Goal: Information Seeking & Learning: Learn about a topic

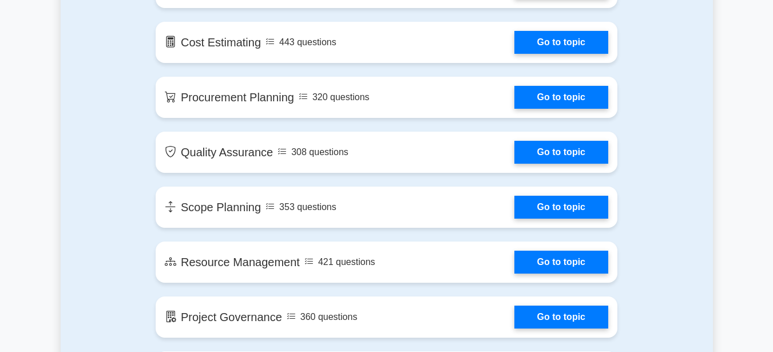
scroll to position [1336, 0]
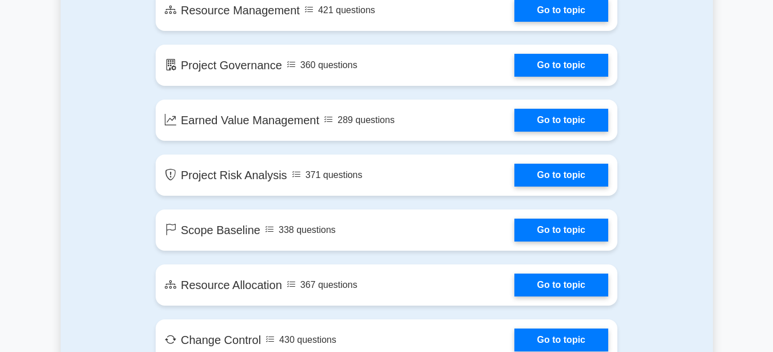
scroll to position [1589, 0]
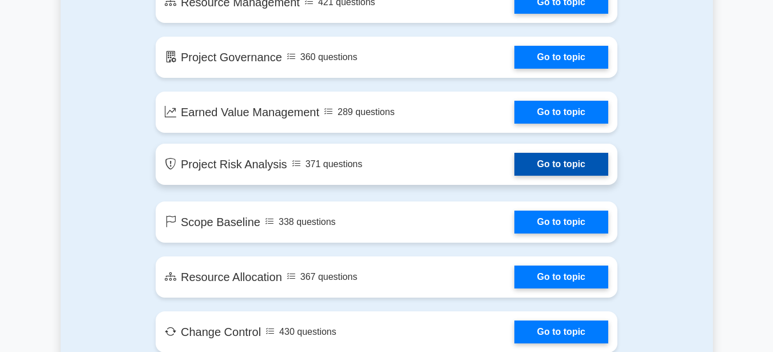
click at [548, 168] on link "Go to topic" at bounding box center [561, 164] width 94 height 23
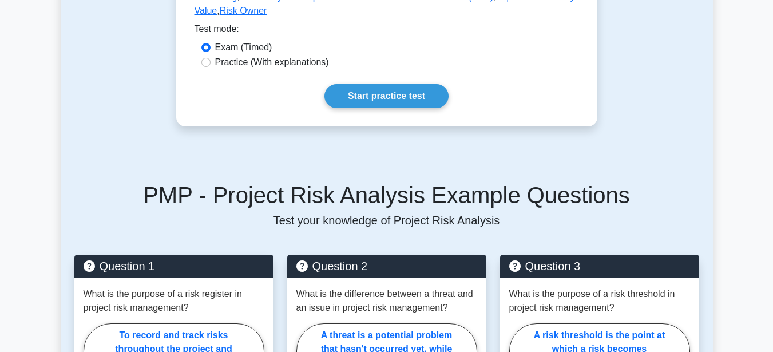
scroll to position [382, 0]
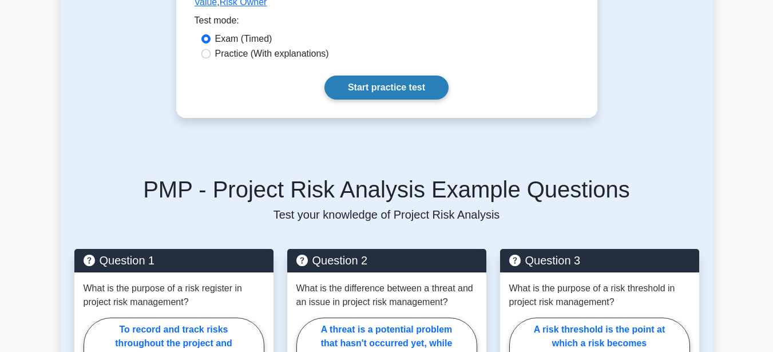
click at [396, 76] on link "Start practice test" at bounding box center [386, 88] width 124 height 24
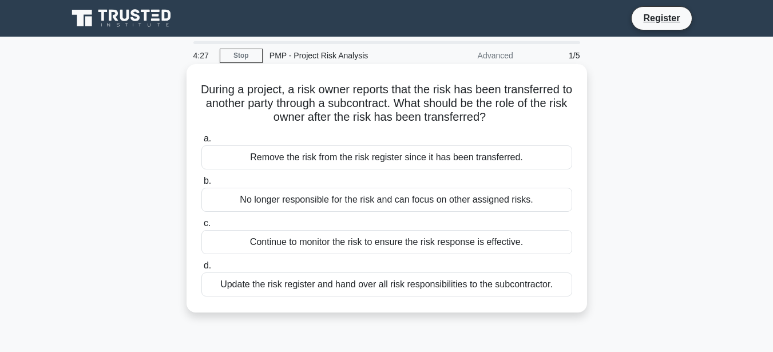
click at [370, 157] on div "Remove the risk from the risk register since it has been transferred." at bounding box center [386, 157] width 371 height 24
click at [201, 142] on input "a. Remove the risk from the risk register since it has been transferred." at bounding box center [201, 138] width 0 height 7
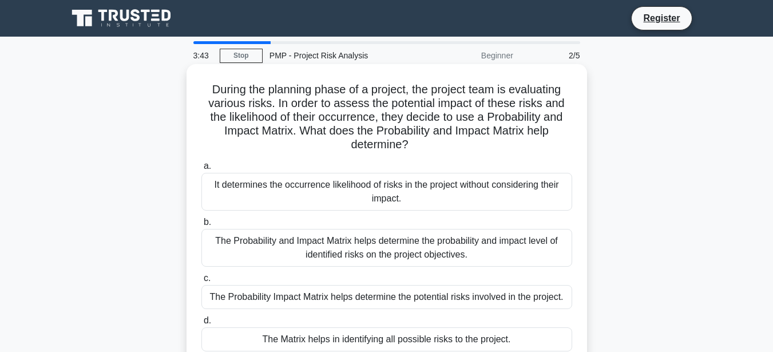
click at [418, 255] on div "The Probability and Impact Matrix helps determine the probability and impact le…" at bounding box center [386, 248] width 371 height 38
click at [201, 226] on input "b. The Probability and Impact Matrix helps determine the probability and impact…" at bounding box center [201, 222] width 0 height 7
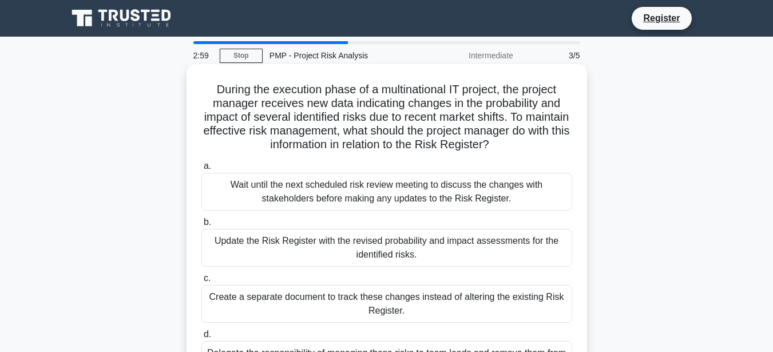
click at [348, 194] on div "Wait until the next scheduled risk review meeting to discuss the changes with s…" at bounding box center [386, 192] width 371 height 38
click at [201, 170] on input "a. Wait until the next scheduled risk review meeting to discuss the changes wit…" at bounding box center [201, 165] width 0 height 7
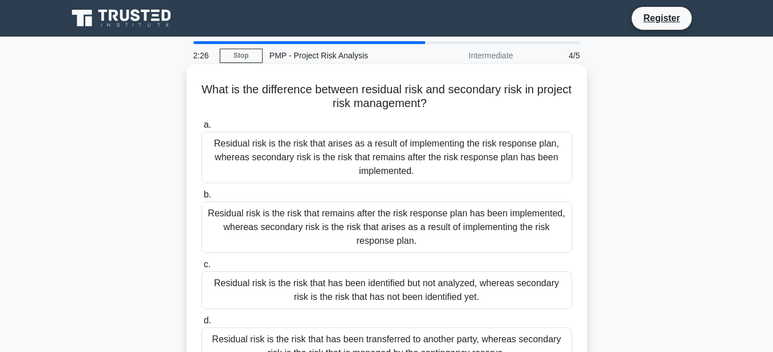
click at [374, 154] on div "Residual risk is the risk that arises as a result of implementing the risk resp…" at bounding box center [386, 157] width 371 height 51
click at [201, 129] on input "a. Residual risk is the risk that arises as a result of implementing the risk r…" at bounding box center [201, 124] width 0 height 7
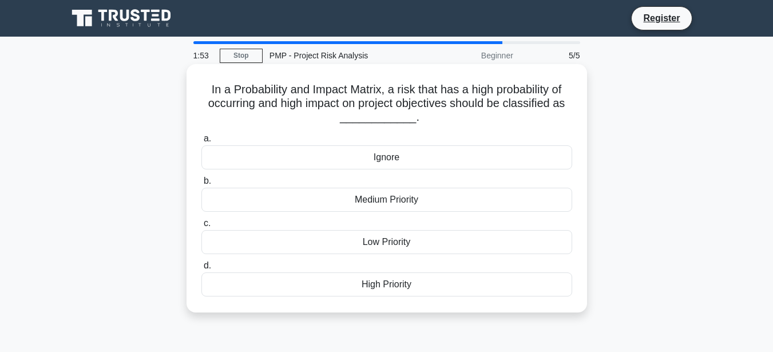
click at [383, 285] on div "High Priority" at bounding box center [386, 284] width 371 height 24
click at [201, 269] on input "d. High Priority" at bounding box center [201, 265] width 0 height 7
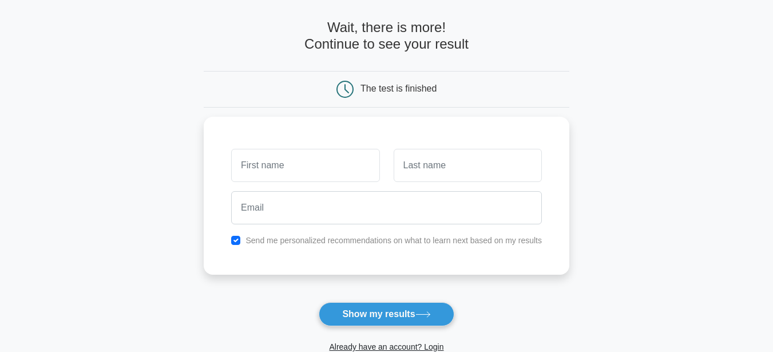
scroll to position [46, 0]
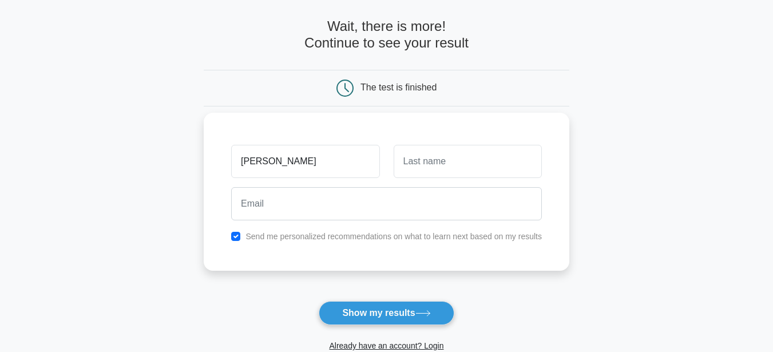
type input "diana"
click at [418, 161] on input "text" at bounding box center [468, 161] width 148 height 33
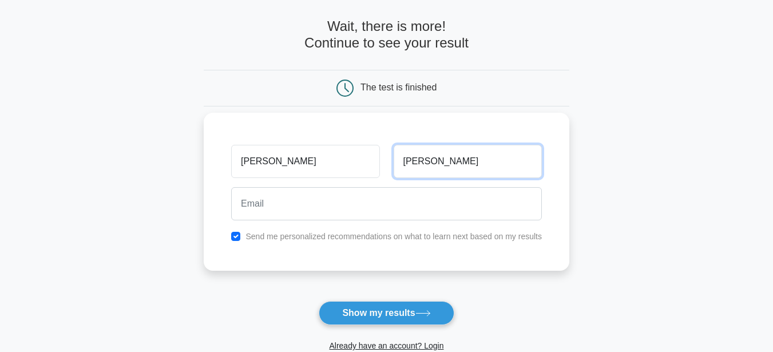
type input "charles"
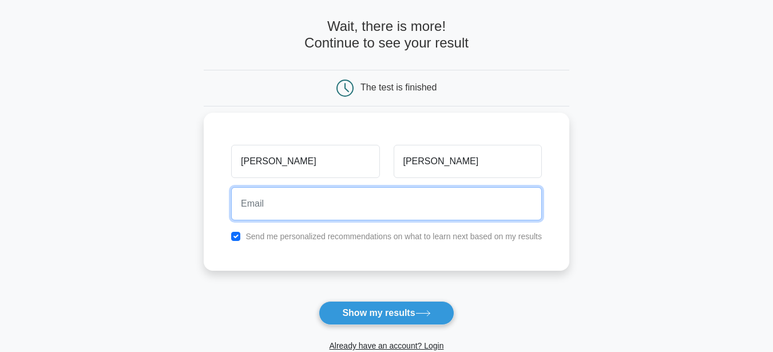
click at [401, 200] on input "email" at bounding box center [386, 203] width 311 height 33
type input "dianne08.macha@gmail.com"
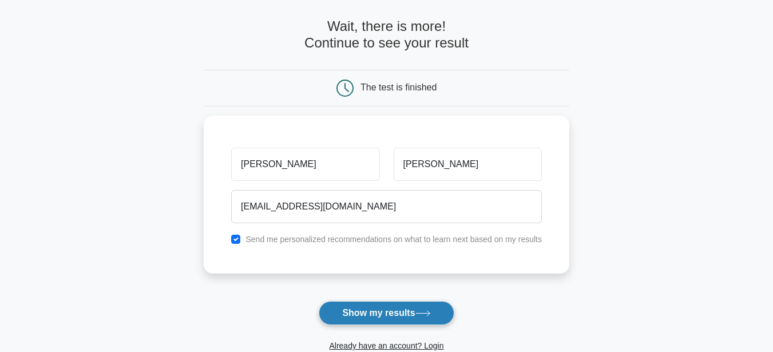
click at [379, 316] on button "Show my results" at bounding box center [386, 313] width 135 height 24
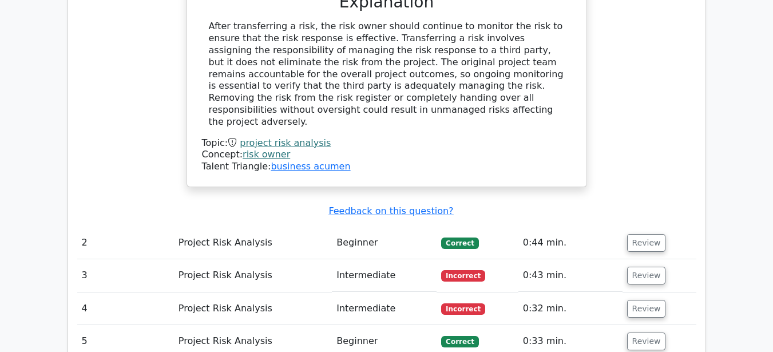
scroll to position [1246, 0]
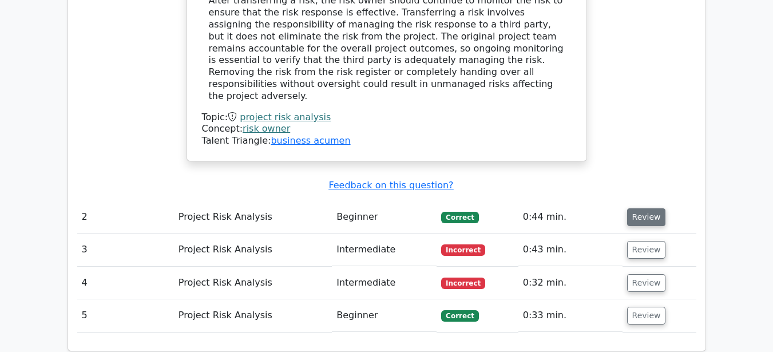
click at [642, 208] on button "Review" at bounding box center [646, 217] width 39 height 18
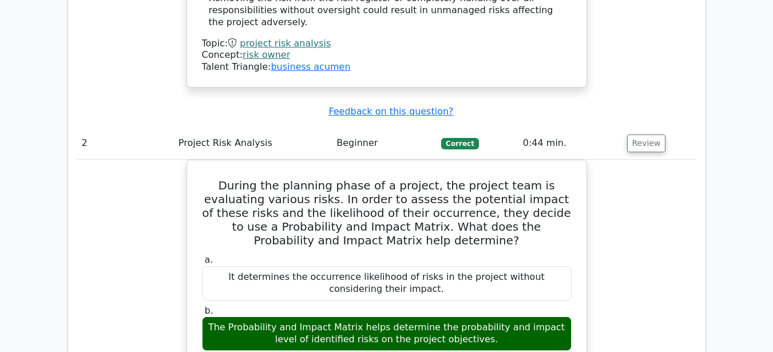
scroll to position [1322, 0]
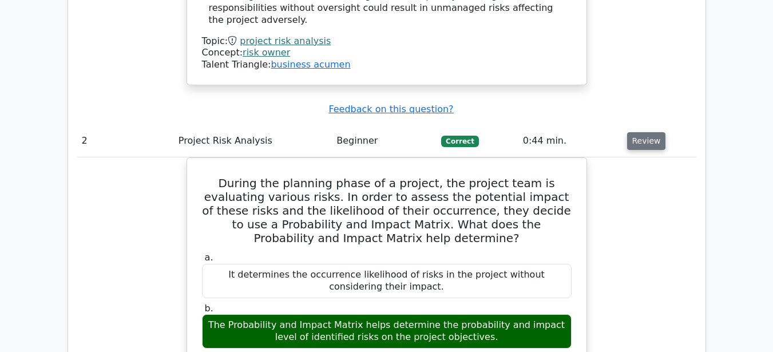
click at [648, 132] on button "Review" at bounding box center [646, 141] width 39 height 18
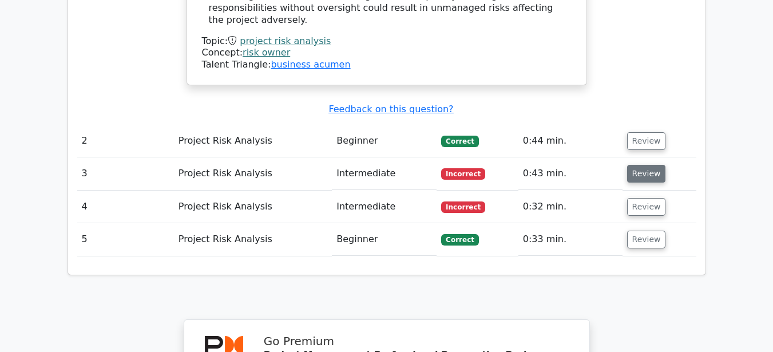
click at [636, 165] on button "Review" at bounding box center [646, 174] width 39 height 18
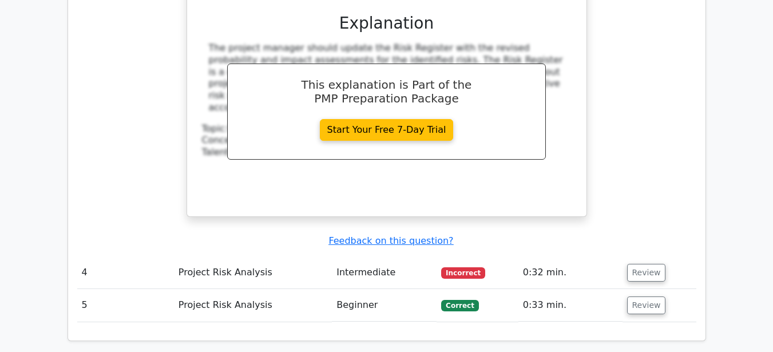
scroll to position [1825, 0]
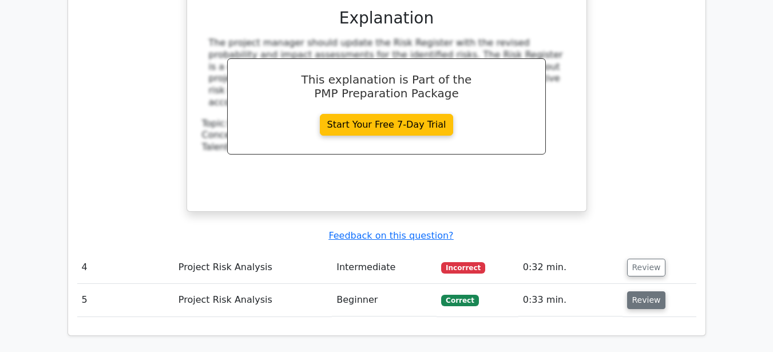
click at [632, 291] on button "Review" at bounding box center [646, 300] width 39 height 18
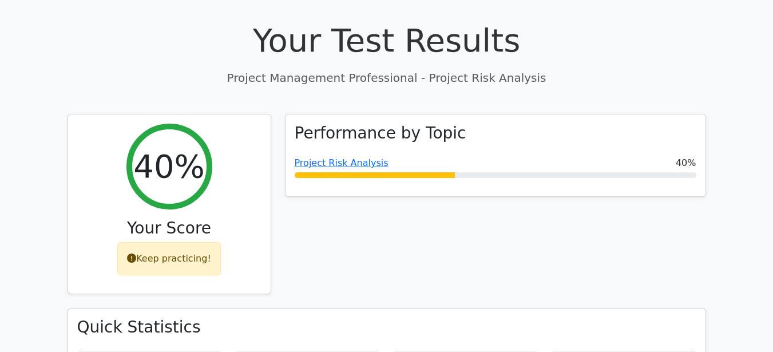
scroll to position [392, 0]
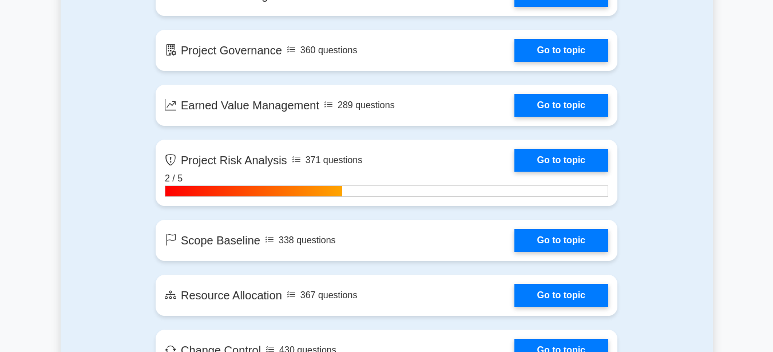
scroll to position [1767, 0]
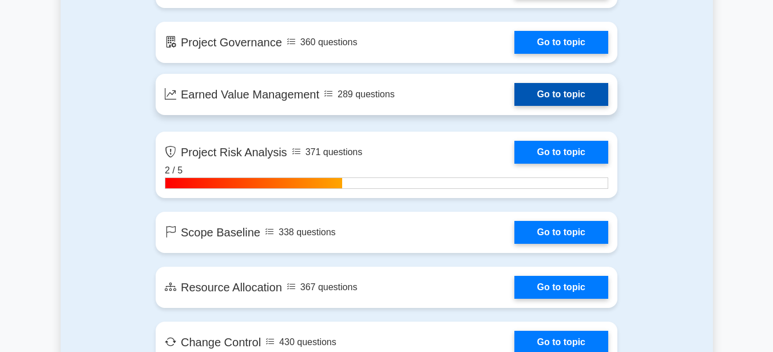
click at [551, 92] on link "Go to topic" at bounding box center [561, 94] width 94 height 23
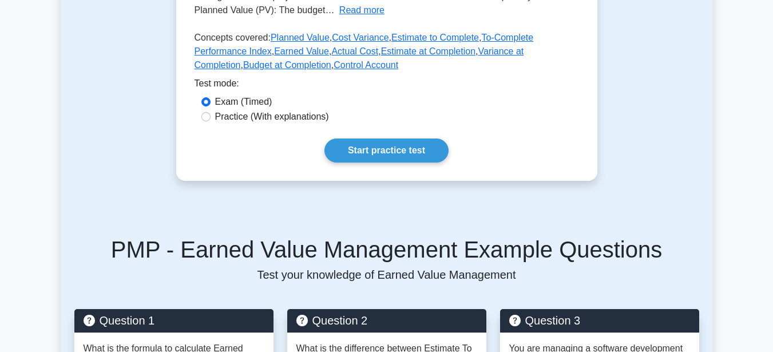
scroll to position [335, 0]
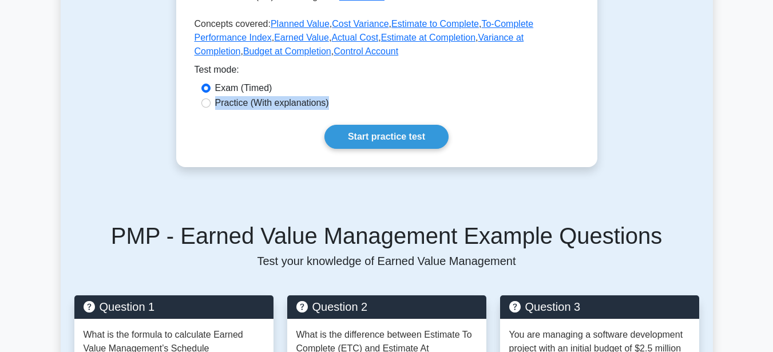
drag, startPoint x: 769, startPoint y: 94, endPoint x: 757, endPoint y: 130, distance: 38.0
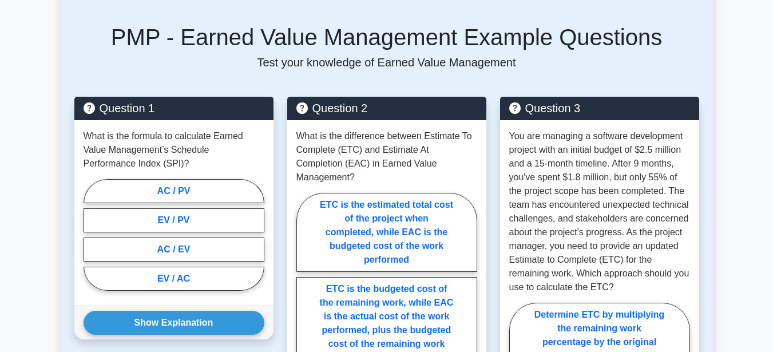
scroll to position [537, 0]
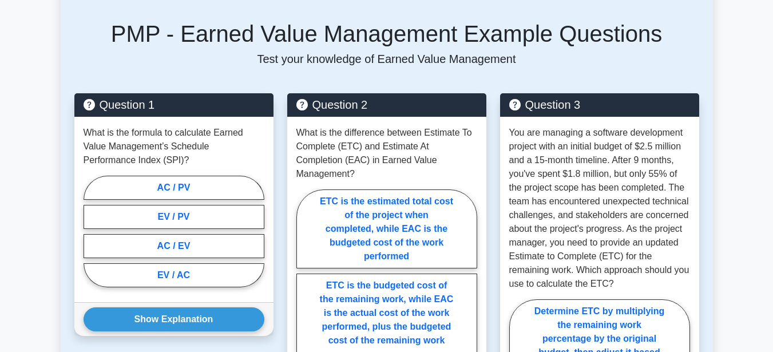
drag, startPoint x: 769, startPoint y: 120, endPoint x: 775, endPoint y: 84, distance: 37.1
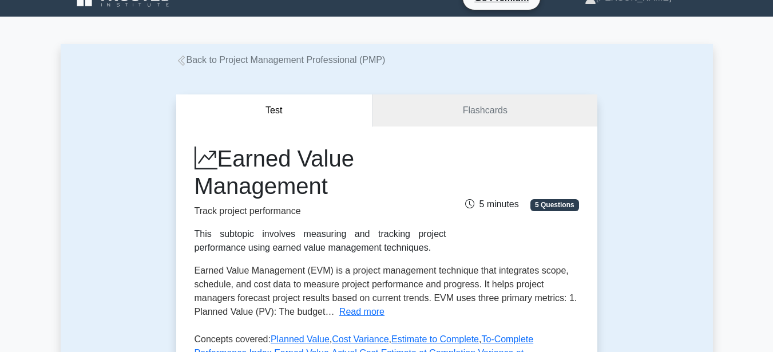
scroll to position [0, 0]
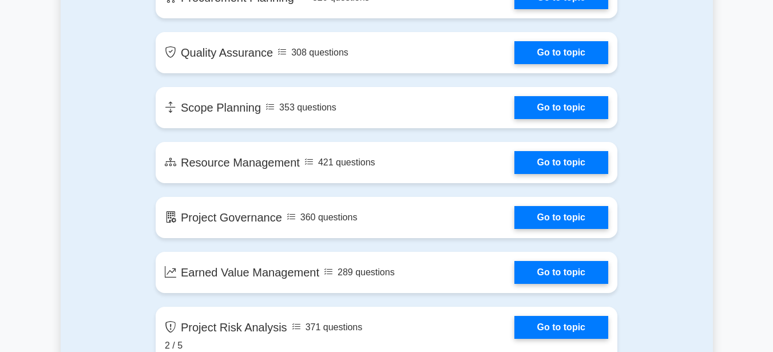
scroll to position [1584, 0]
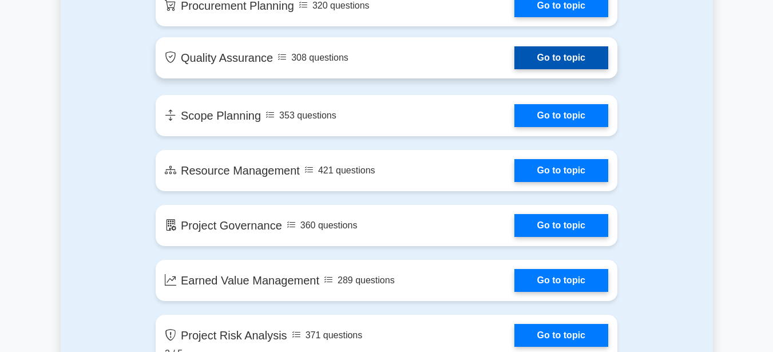
click at [548, 57] on link "Go to topic" at bounding box center [561, 57] width 94 height 23
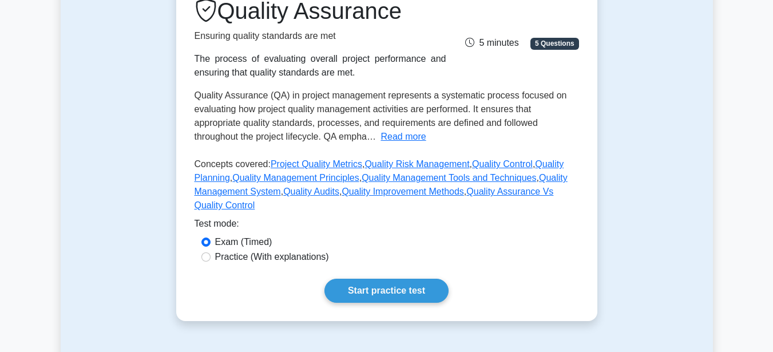
scroll to position [170, 0]
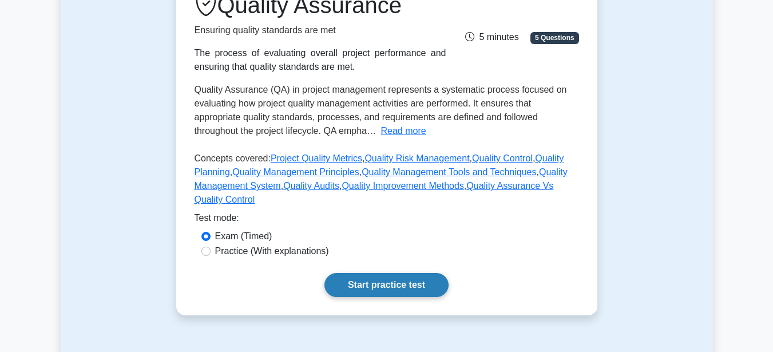
click at [384, 282] on link "Start practice test" at bounding box center [386, 285] width 124 height 24
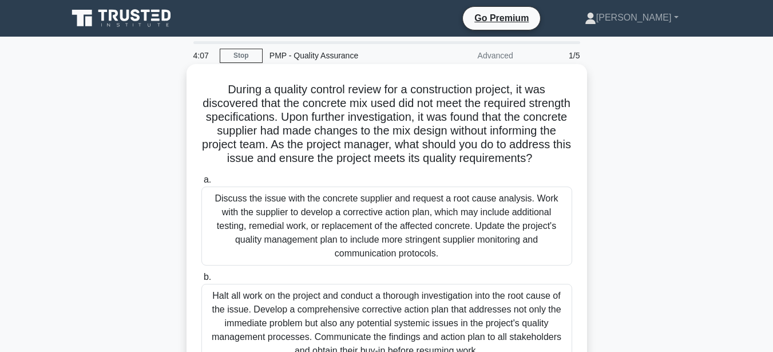
click at [391, 257] on div "Discuss the issue with the concrete supplier and request a root cause analysis.…" at bounding box center [386, 225] width 371 height 79
click at [201, 184] on input "a. Discuss the issue with the concrete supplier and request a root cause analys…" at bounding box center [201, 179] width 0 height 7
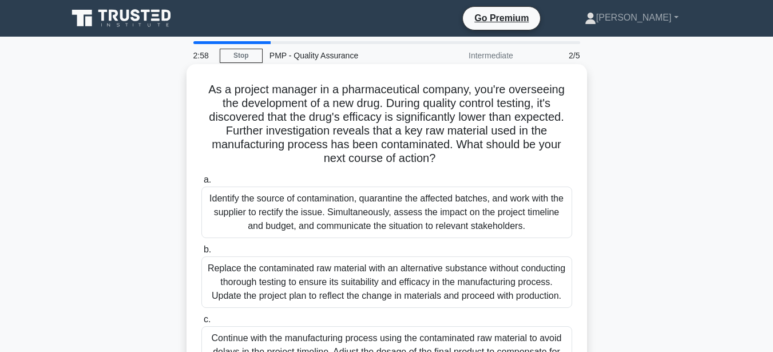
click at [464, 281] on div "Replace the contaminated raw material with an alternative substance without con…" at bounding box center [386, 281] width 371 height 51
click at [201, 253] on input "b. Replace the contaminated raw material with an alternative substance without …" at bounding box center [201, 249] width 0 height 7
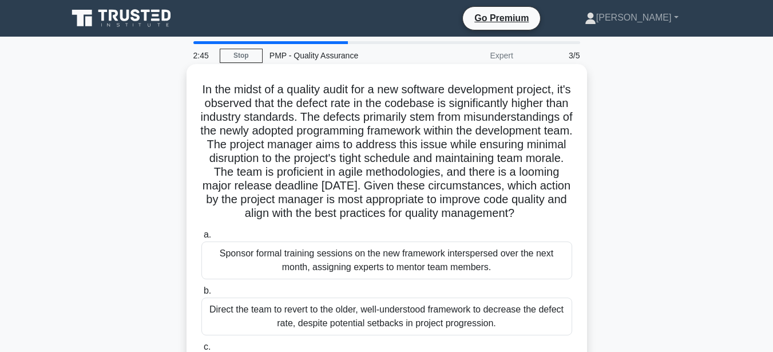
click at [353, 279] on div "Sponsor formal training sessions on the new framework interspersed over the nex…" at bounding box center [386, 260] width 371 height 38
click at [201, 239] on input "a. Sponsor formal training sessions on the new framework interspersed over the …" at bounding box center [201, 234] width 0 height 7
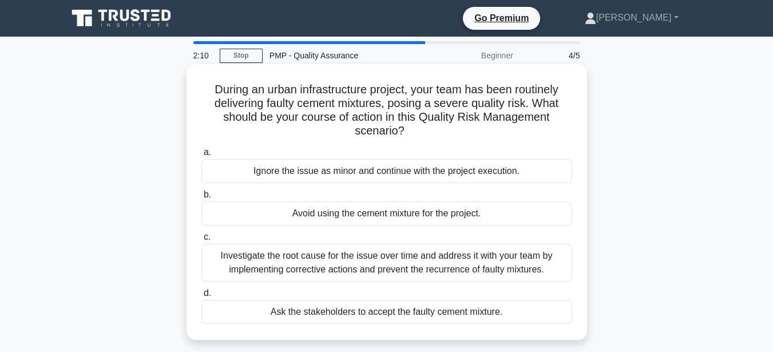
click at [380, 265] on div "Investigate the root cause for the issue over time and address it with your tea…" at bounding box center [386, 263] width 371 height 38
click at [201, 241] on input "c. Investigate the root cause for the issue over time and address it with your …" at bounding box center [201, 236] width 0 height 7
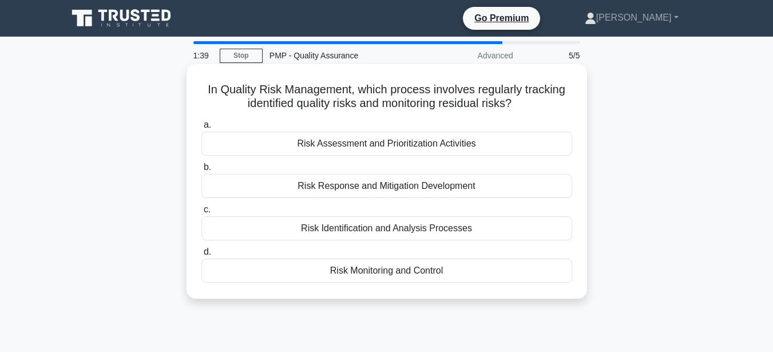
click at [383, 276] on div "Risk Monitoring and Control" at bounding box center [386, 271] width 371 height 24
click at [201, 256] on input "d. Risk Monitoring and Control" at bounding box center [201, 251] width 0 height 7
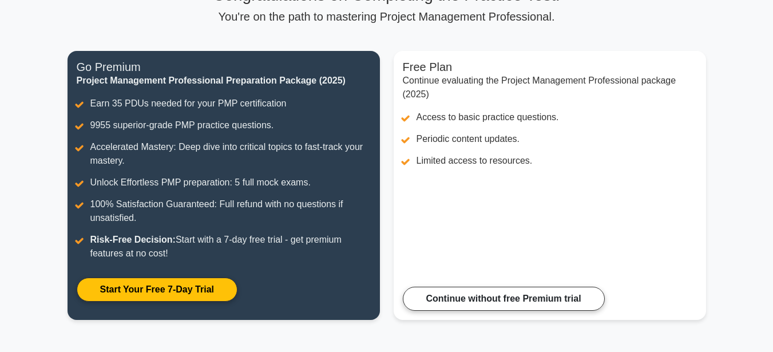
scroll to position [107, 0]
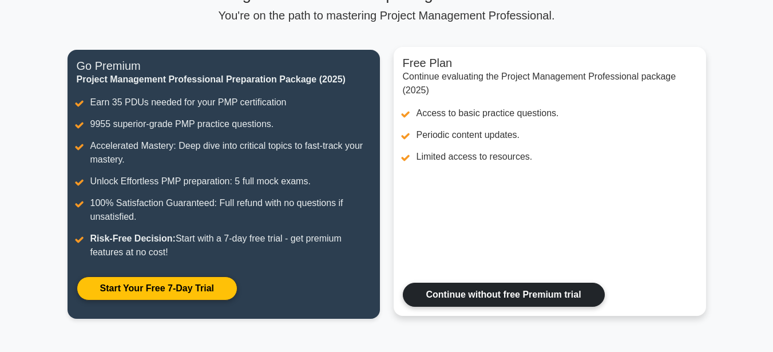
click at [499, 296] on link "Continue without free Premium trial" at bounding box center [504, 295] width 202 height 24
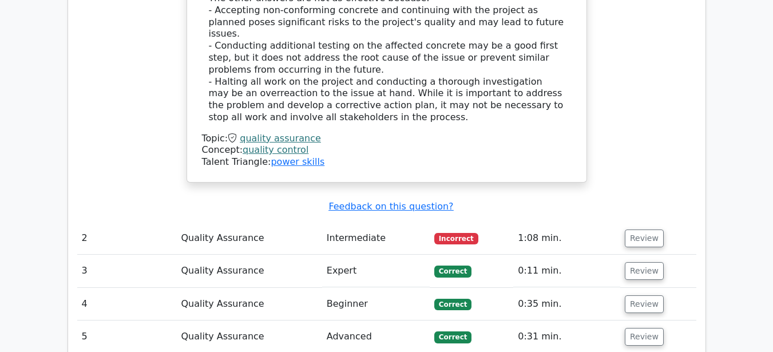
scroll to position [1573, 0]
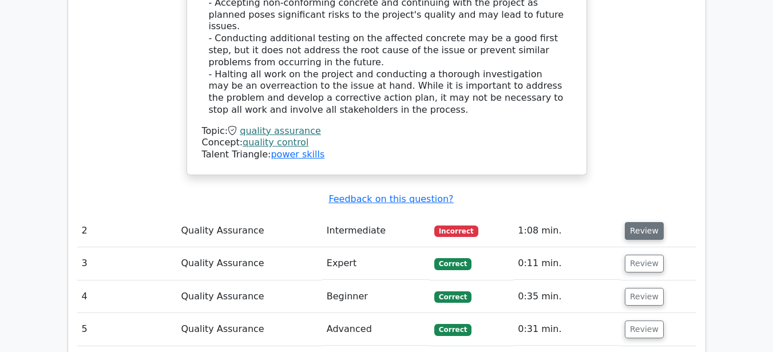
click at [639, 222] on button "Review" at bounding box center [644, 231] width 39 height 18
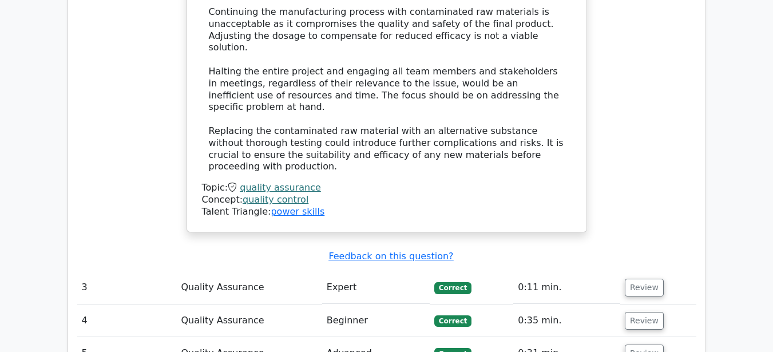
scroll to position [2320, 0]
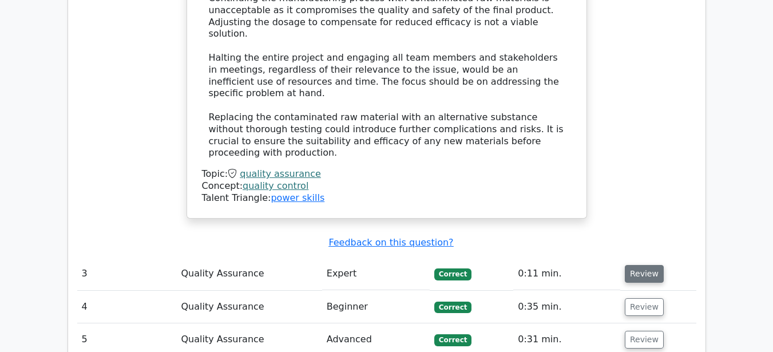
click at [633, 265] on button "Review" at bounding box center [644, 274] width 39 height 18
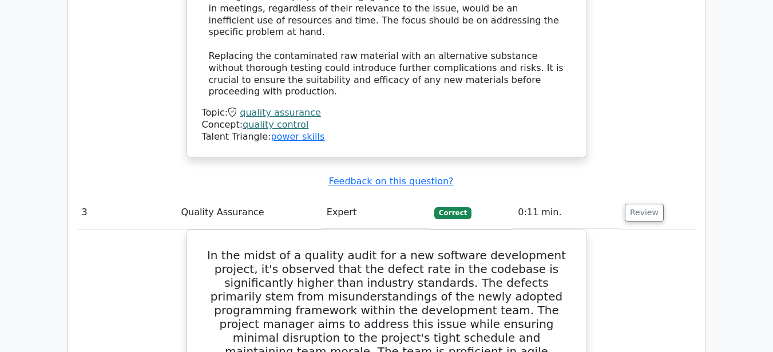
scroll to position [2389, 0]
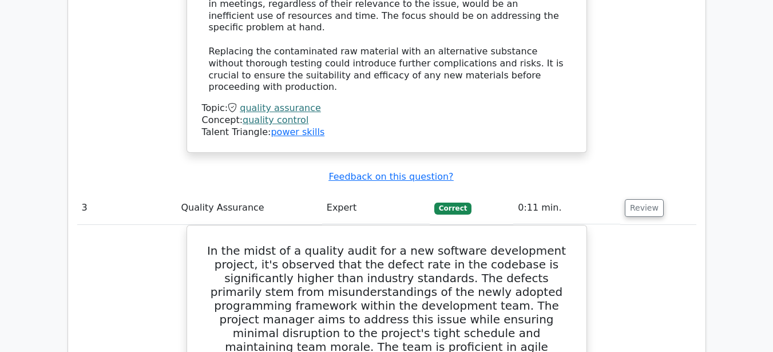
drag, startPoint x: 772, startPoint y: 224, endPoint x: 767, endPoint y: 281, distance: 58.1
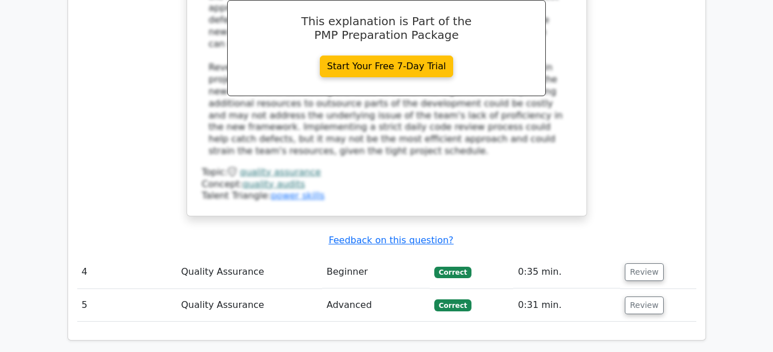
scroll to position [3092, 0]
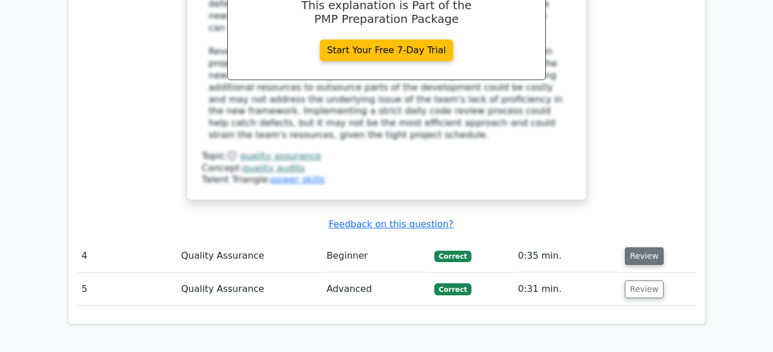
click at [636, 247] on button "Review" at bounding box center [644, 256] width 39 height 18
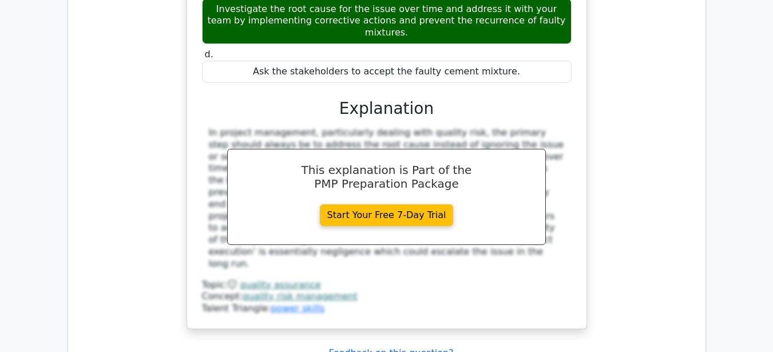
scroll to position [3562, 0]
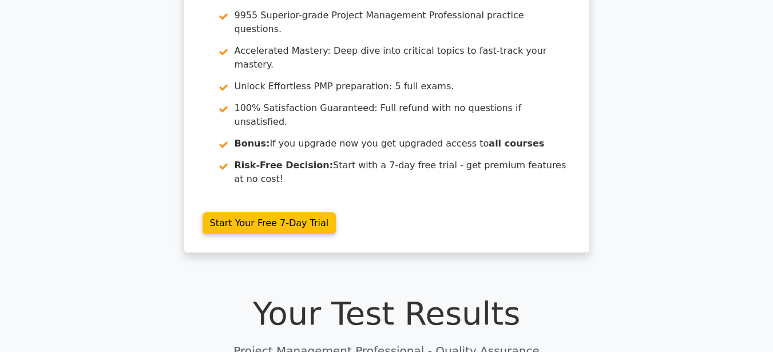
scroll to position [0, 0]
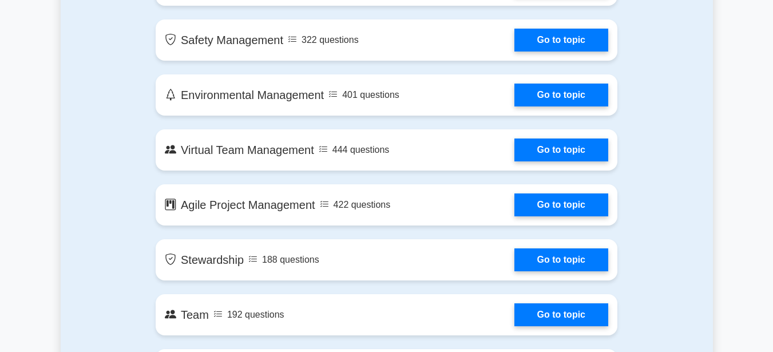
scroll to position [2322, 0]
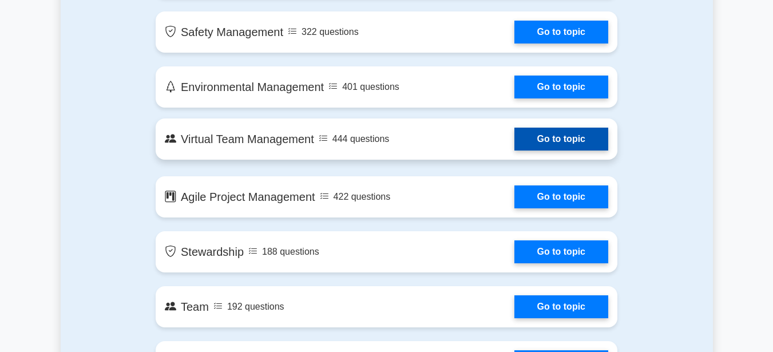
click at [567, 138] on link "Go to topic" at bounding box center [561, 139] width 94 height 23
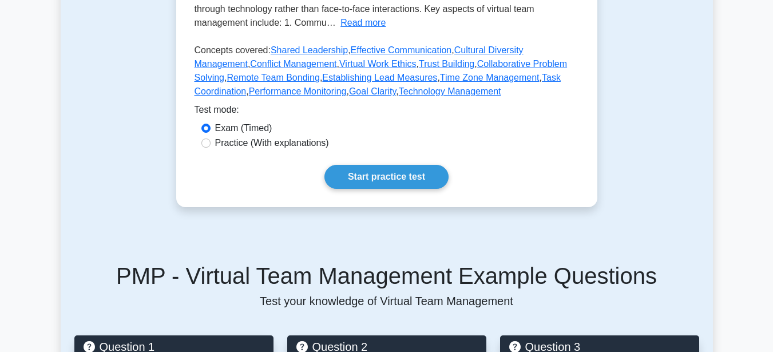
scroll to position [330, 0]
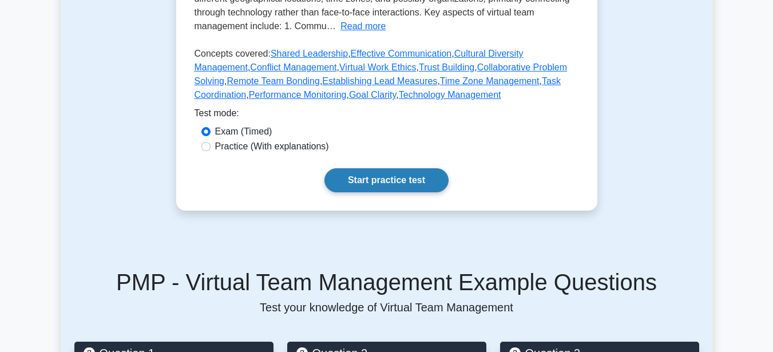
click at [377, 178] on link "Start practice test" at bounding box center [386, 180] width 124 height 24
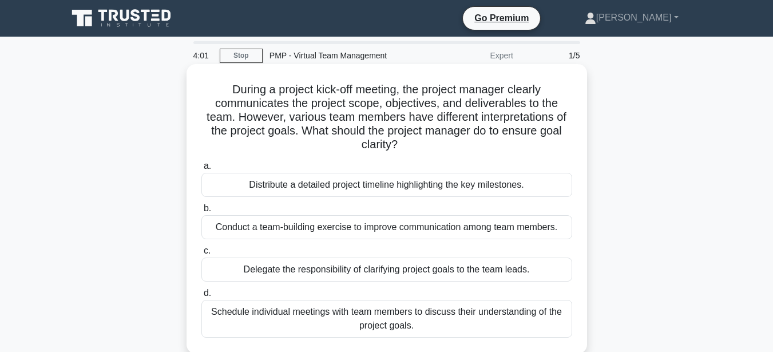
click at [386, 189] on div "Distribute a detailed project timeline highlighting the key milestones." at bounding box center [386, 185] width 371 height 24
click at [201, 170] on input "a. Distribute a detailed project timeline highlighting the key milestones." at bounding box center [201, 165] width 0 height 7
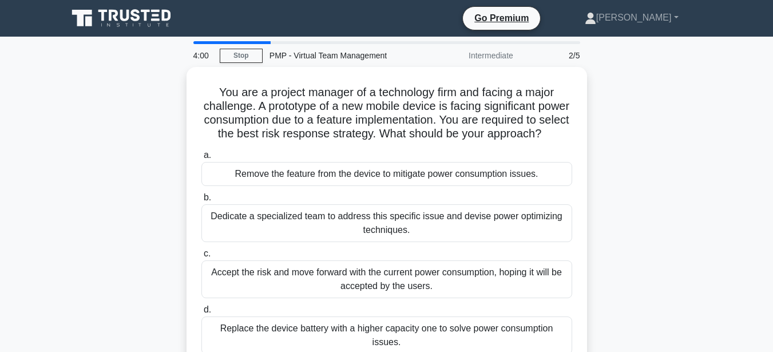
click at [386, 186] on div "Remove the feature from the device to mitigate power consumption issues." at bounding box center [386, 174] width 371 height 24
click at [201, 159] on input "a. Remove the feature from the device to mitigate power consumption issues." at bounding box center [201, 155] width 0 height 7
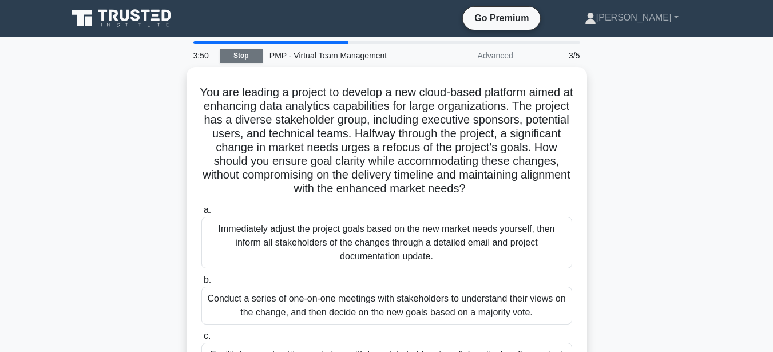
click at [240, 56] on link "Stop" at bounding box center [241, 56] width 43 height 14
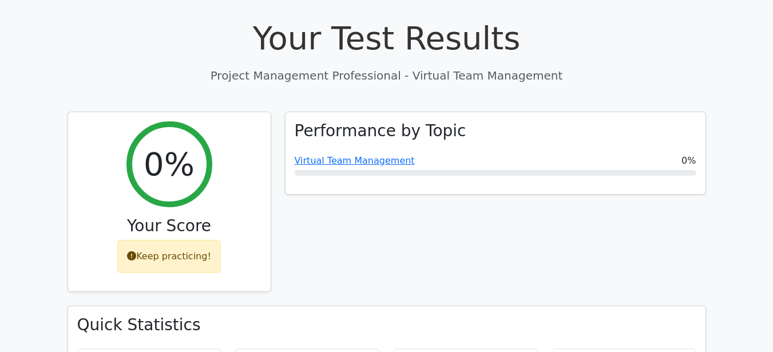
scroll to position [408, 0]
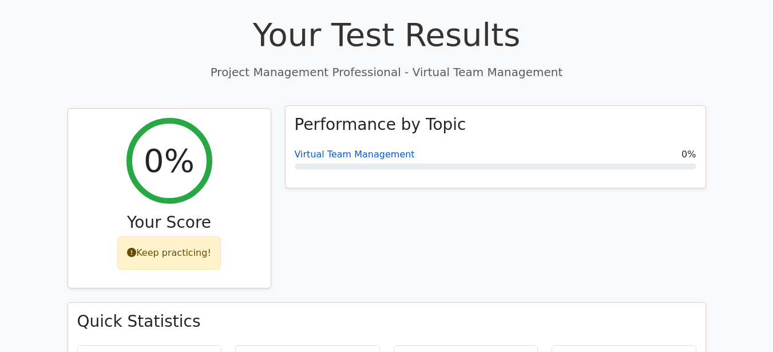
click at [368, 149] on link "Virtual Team Management" at bounding box center [355, 154] width 120 height 11
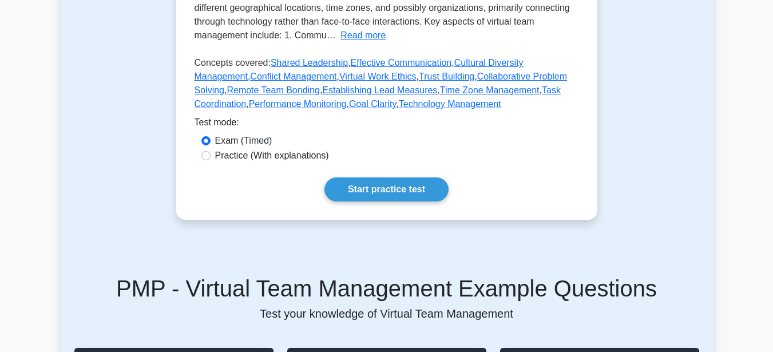
scroll to position [362, 0]
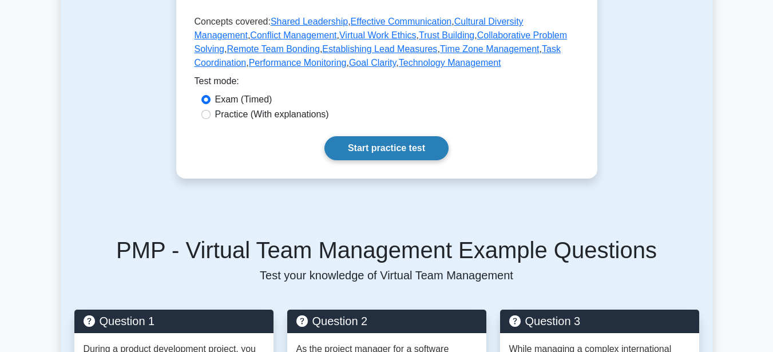
click at [372, 149] on link "Start practice test" at bounding box center [386, 148] width 124 height 24
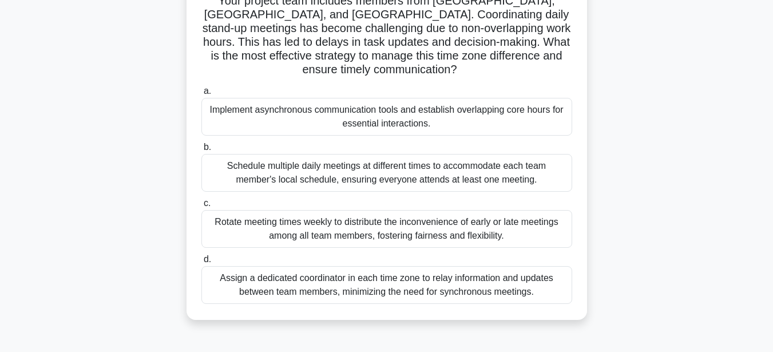
scroll to position [114, 0]
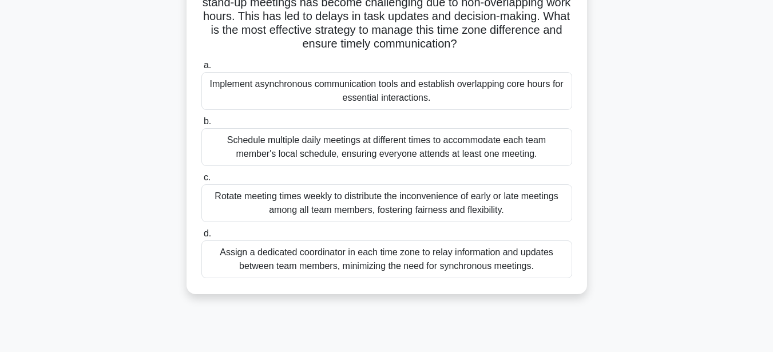
click at [296, 152] on div "Schedule multiple daily meetings at different times to accommodate each team me…" at bounding box center [386, 147] width 371 height 38
click at [201, 125] on input "b. Schedule multiple daily meetings at different times to accommodate each team…" at bounding box center [201, 121] width 0 height 7
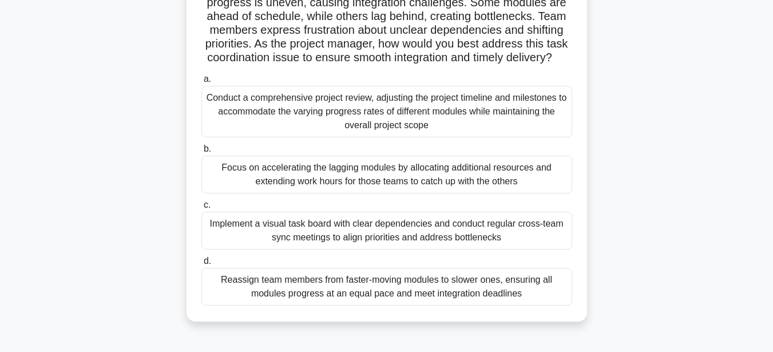
click at [357, 246] on div "Implement a visual task board with clear dependencies and conduct regular cross…" at bounding box center [386, 231] width 371 height 38
click at [201, 209] on input "c. Implement a visual task board with clear dependencies and conduct regular cr…" at bounding box center [201, 204] width 0 height 7
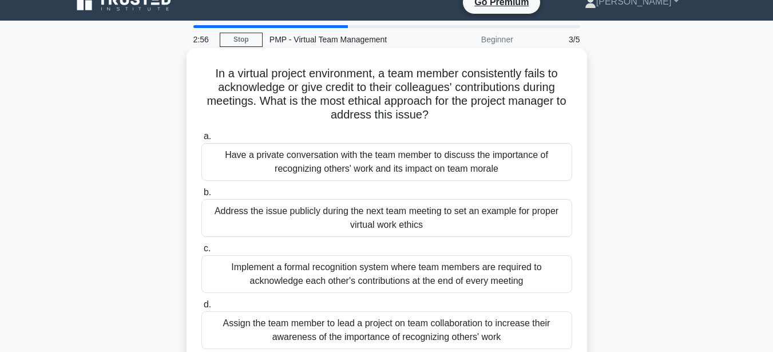
scroll to position [0, 0]
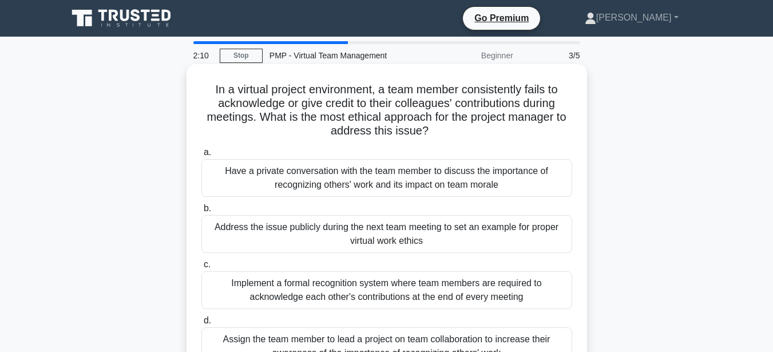
click at [423, 179] on div "Have a private conversation with the team member to discuss the importance of r…" at bounding box center [386, 178] width 371 height 38
click at [201, 156] on input "a. Have a private conversation with the team member to discuss the importance o…" at bounding box center [201, 152] width 0 height 7
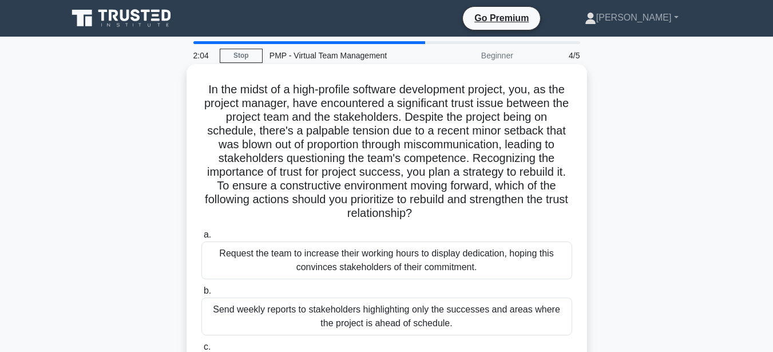
click at [347, 313] on div "Send weekly reports to stakeholders highlighting only the successes and areas w…" at bounding box center [386, 316] width 371 height 38
click at [201, 295] on input "b. Send weekly reports to stakeholders highlighting only the successes and area…" at bounding box center [201, 290] width 0 height 7
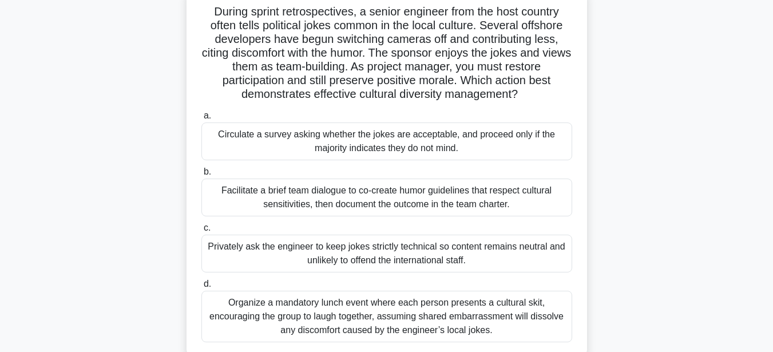
scroll to position [92, 0]
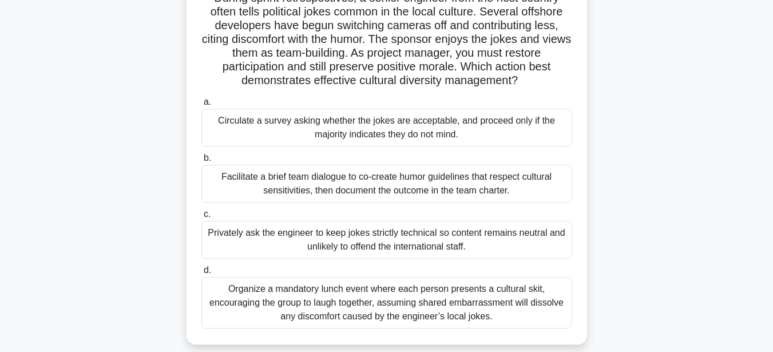
click at [385, 304] on div "Organize a mandatory lunch event where each person presents a cultural skit, en…" at bounding box center [386, 302] width 371 height 51
click at [201, 274] on input "d. Organize a mandatory lunch event where each person presents a cultural skit,…" at bounding box center [201, 270] width 0 height 7
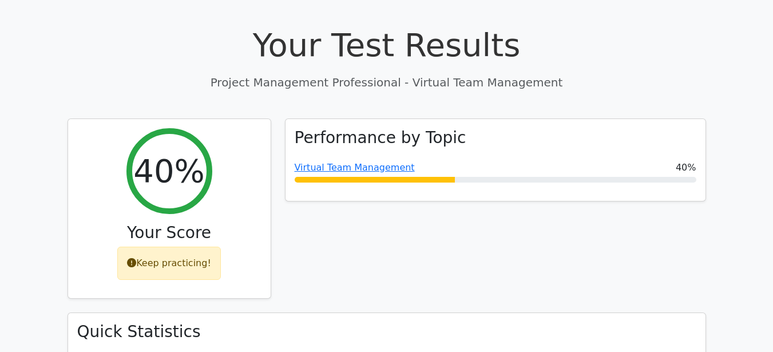
scroll to position [428, 0]
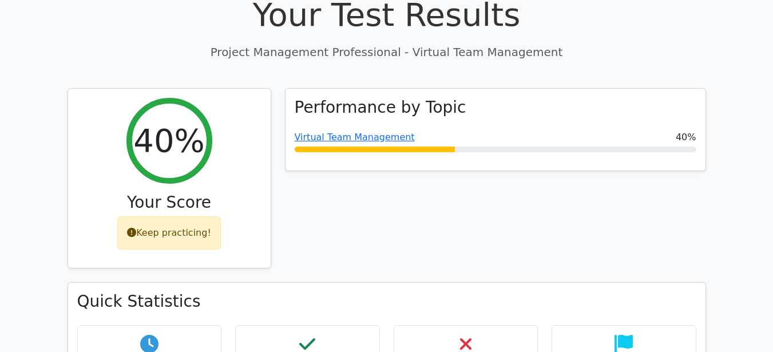
drag, startPoint x: 763, startPoint y: 93, endPoint x: 761, endPoint y: 130, distance: 37.3
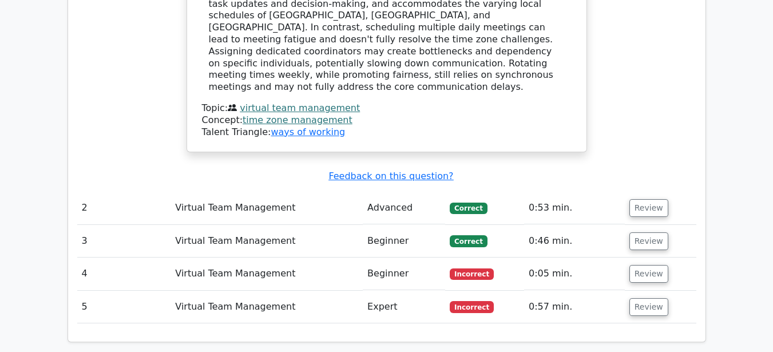
scroll to position [1411, 0]
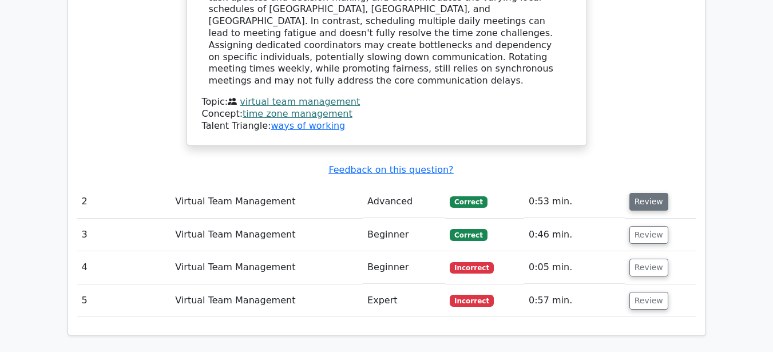
click at [644, 193] on button "Review" at bounding box center [648, 202] width 39 height 18
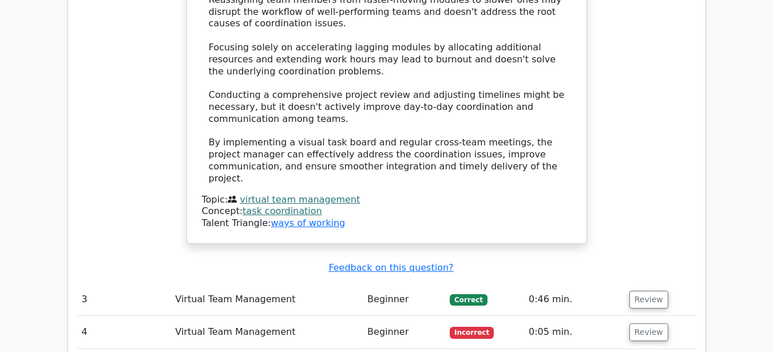
scroll to position [2380, 0]
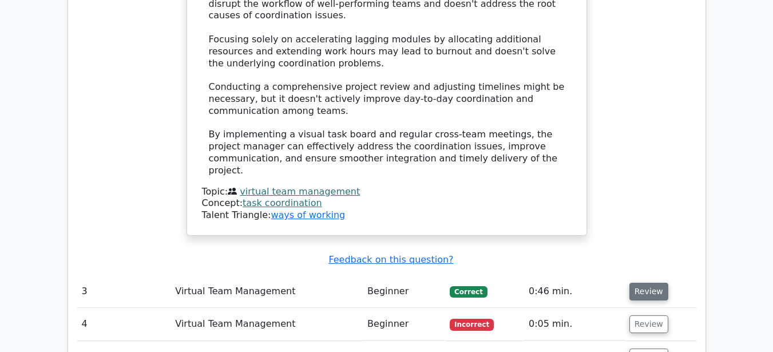
click at [638, 283] on button "Review" at bounding box center [648, 292] width 39 height 18
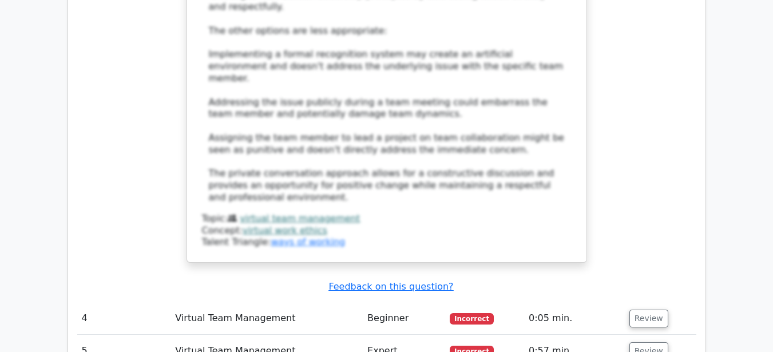
scroll to position [3150, 0]
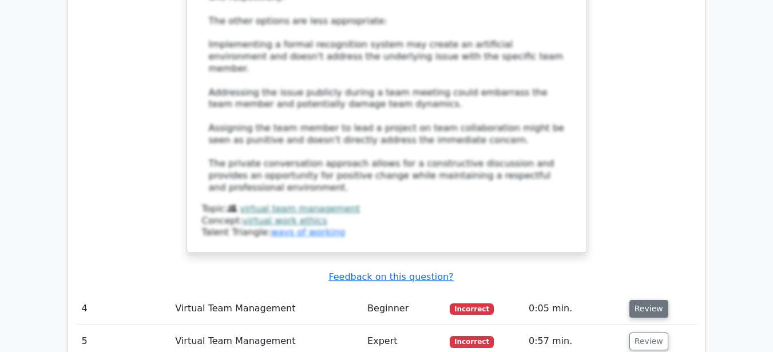
click at [643, 300] on button "Review" at bounding box center [648, 309] width 39 height 18
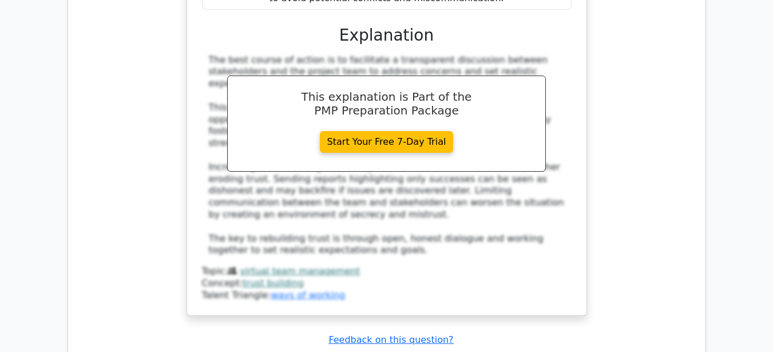
scroll to position [3826, 0]
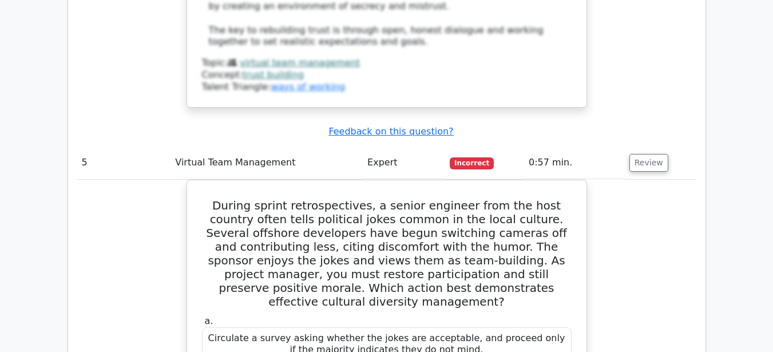
scroll to position [4041, 0]
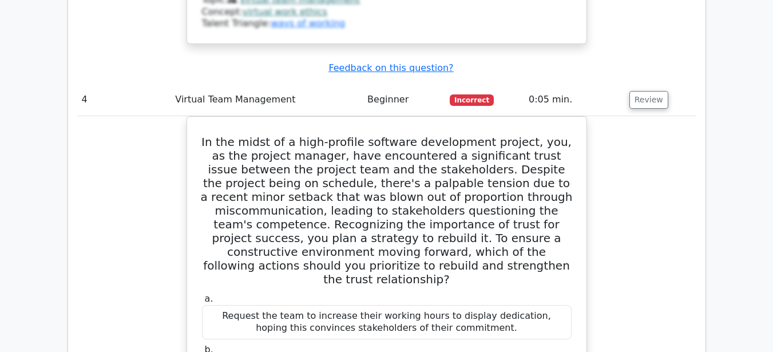
scroll to position [3334, 0]
